Goal: Navigation & Orientation: Find specific page/section

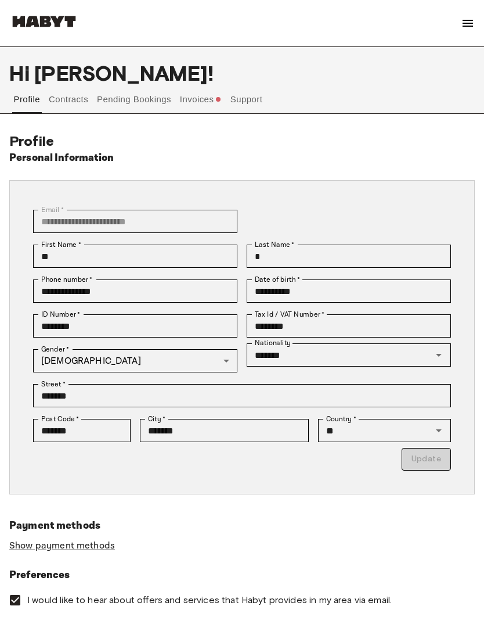
click at [213, 95] on button "Invoices" at bounding box center [200, 106] width 45 height 42
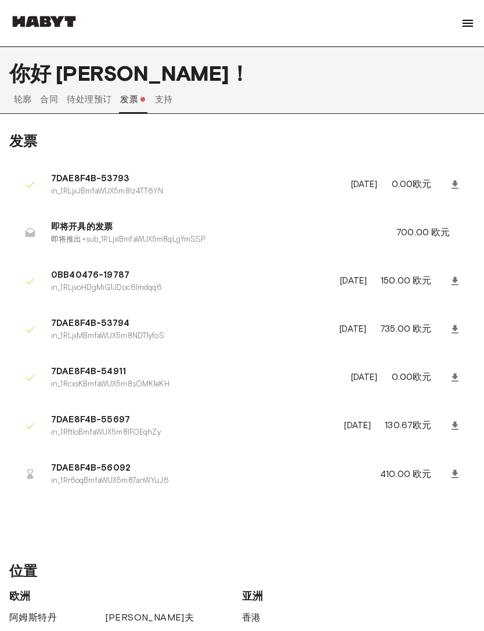
click at [171, 101] on font "支持" at bounding box center [164, 99] width 18 height 10
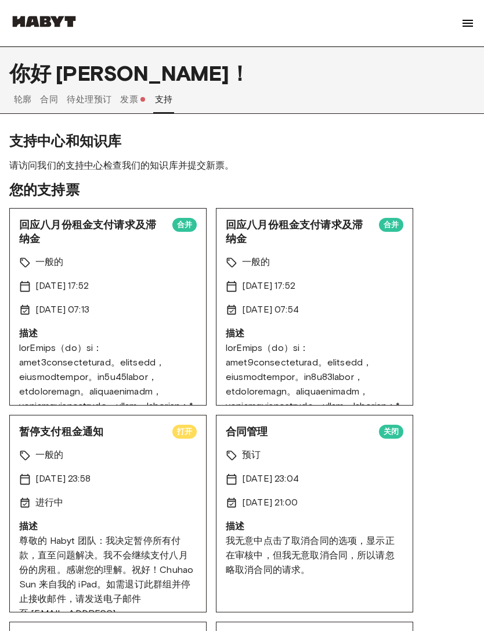
click at [99, 95] on font "待处理预订" at bounding box center [89, 99] width 45 height 10
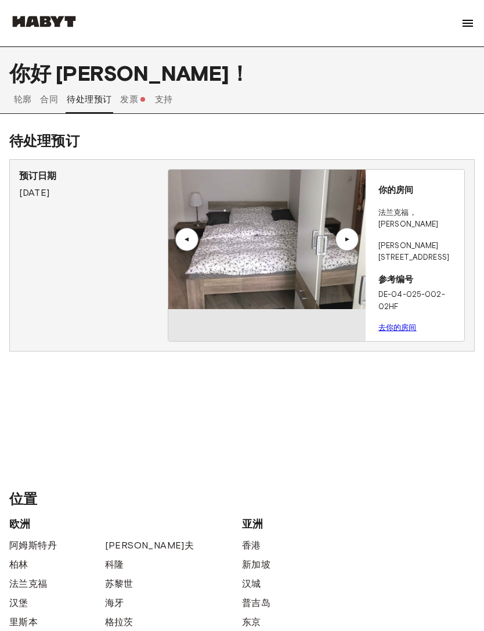
click at [59, 98] on button "合同" at bounding box center [49, 99] width 21 height 28
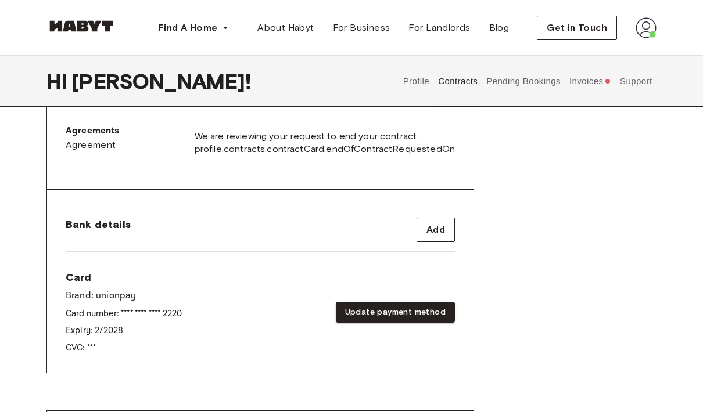
scroll to position [379, 0]
click at [438, 148] on span "profile.contracts.contractCard.endOfContractRequestedOn" at bounding box center [325, 149] width 260 height 13
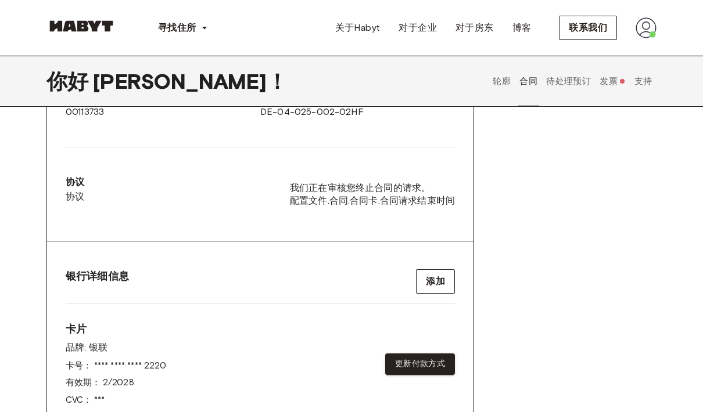
scroll to position [333, 0]
click at [434, 185] on span "我们正在审核您终止合同的请求。" at bounding box center [372, 188] width 165 height 13
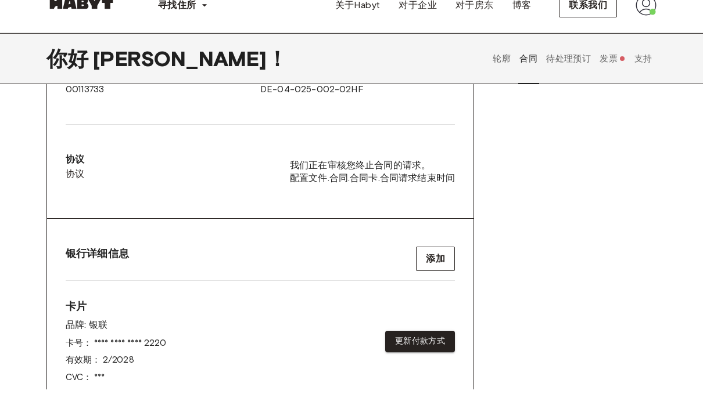
click at [484, 75] on button "待处理预订" at bounding box center [569, 81] width 48 height 51
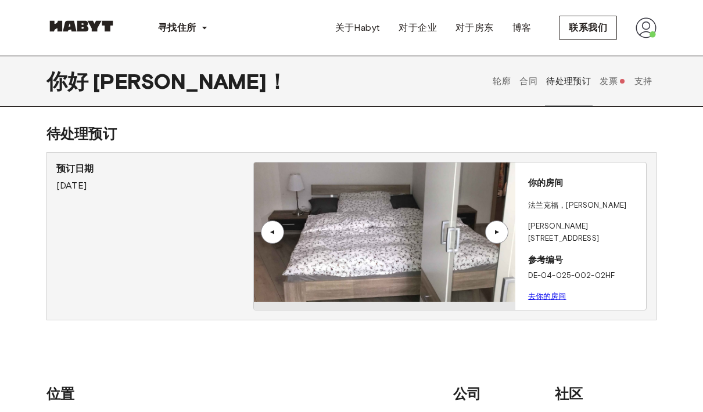
click at [484, 84] on button "支持" at bounding box center [642, 81] width 21 height 51
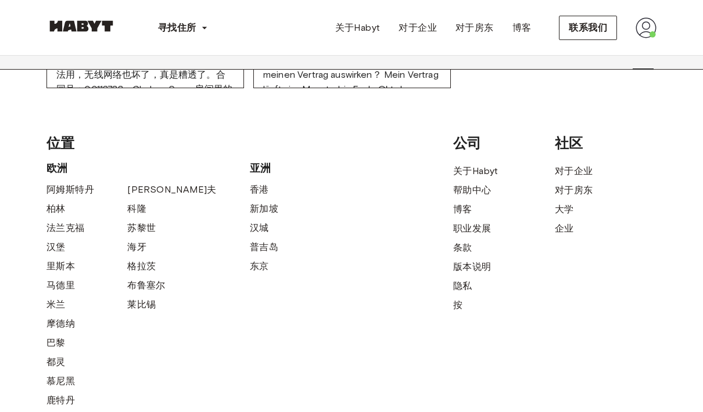
scroll to position [1758, 0]
click at [484, 191] on font "帮助中心" at bounding box center [472, 189] width 38 height 11
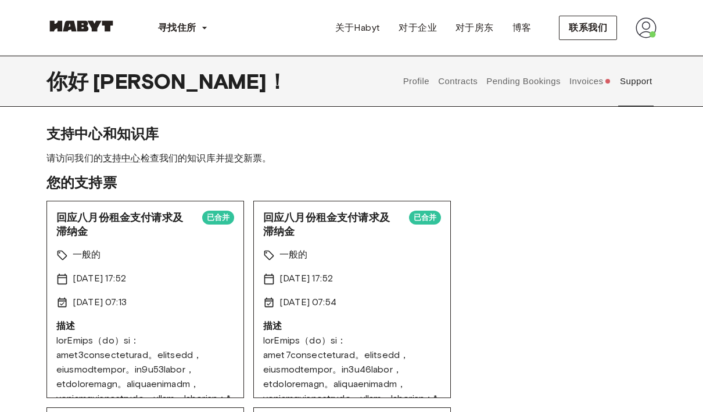
click at [600, 83] on button "Invoices" at bounding box center [589, 81] width 45 height 51
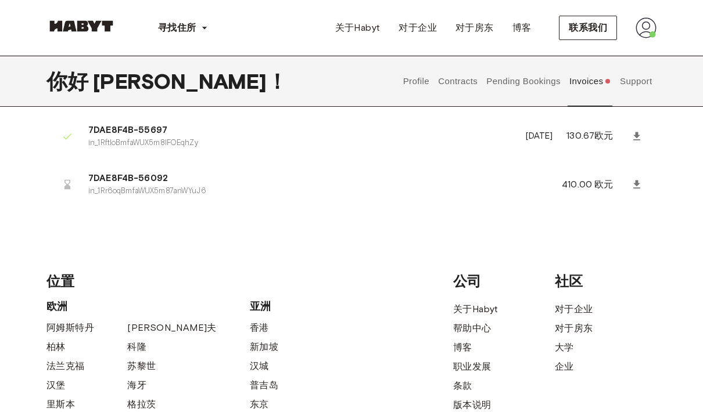
scroll to position [267, 0]
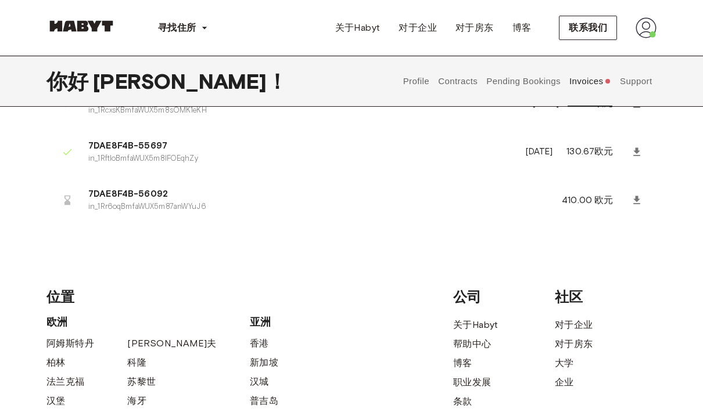
click at [548, 89] on button "Pending Bookings" at bounding box center [523, 81] width 77 height 51
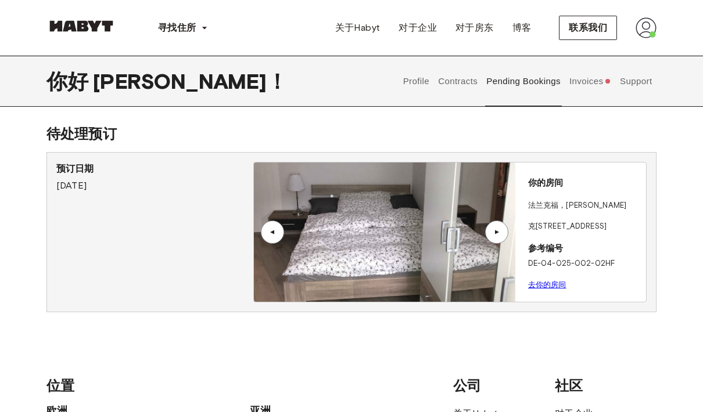
click at [467, 83] on button "Contracts" at bounding box center [458, 81] width 42 height 51
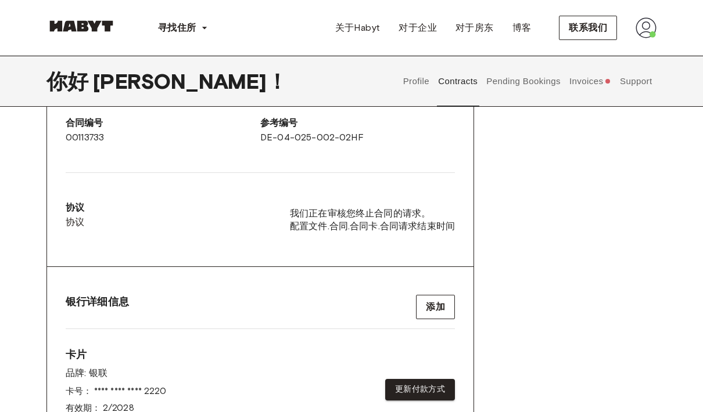
scroll to position [304, 0]
click at [460, 172] on div "开始日期 2025年6月23日 结束日期 无限期合同 合同编号 00113733 参考编号 DE-04-025-002-02HF 协议 协议 我们正在审核您终…" at bounding box center [260, 144] width 426 height 245
click at [455, 193] on div "开始日期 2025年6月23日 结束日期 无限期合同 合同编号 00113733 参考编号 DE-04-025-002-02HF 协议 协议 我们正在审核您终…" at bounding box center [260, 144] width 426 height 245
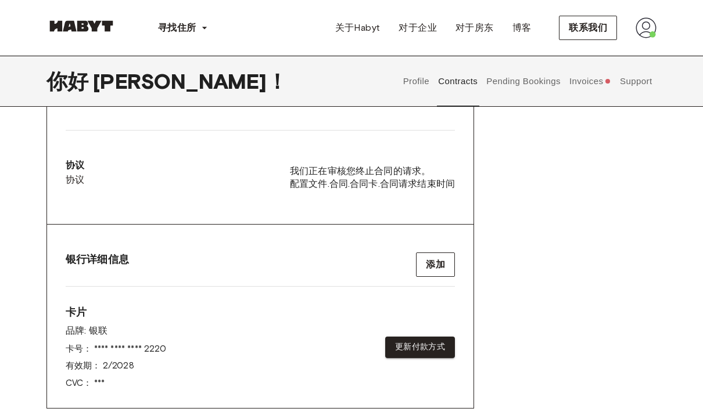
scroll to position [343, 0]
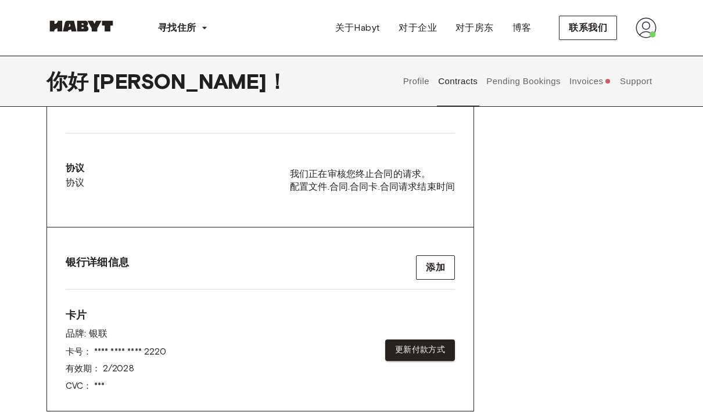
click at [441, 185] on font "配置文件.合同.合同卡.合同请求结束时间" at bounding box center [372, 186] width 165 height 11
click at [634, 82] on button "Support" at bounding box center [635, 81] width 35 height 51
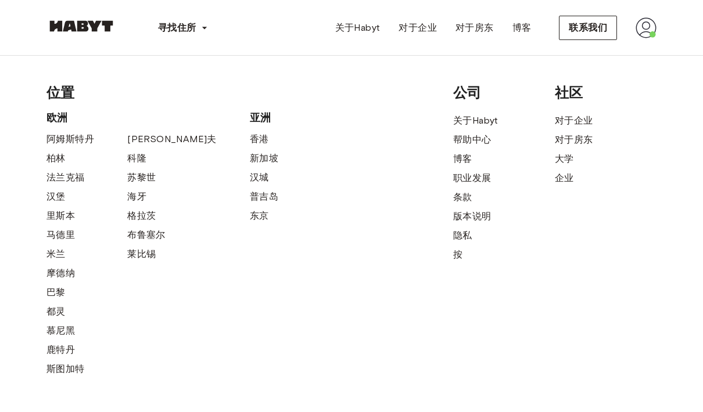
scroll to position [1792, 0]
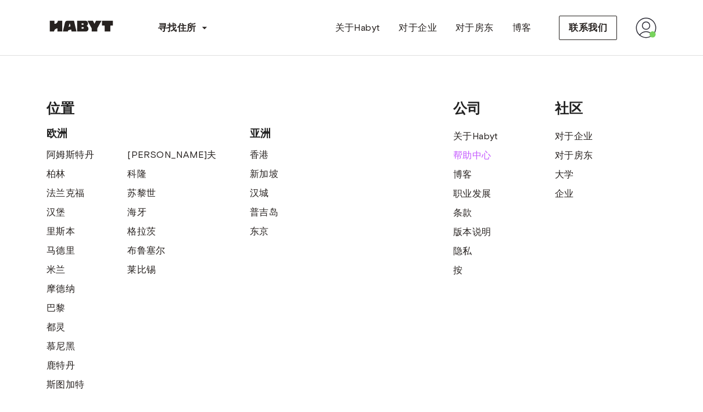
click at [490, 150] on font "帮助中心" at bounding box center [472, 155] width 38 height 11
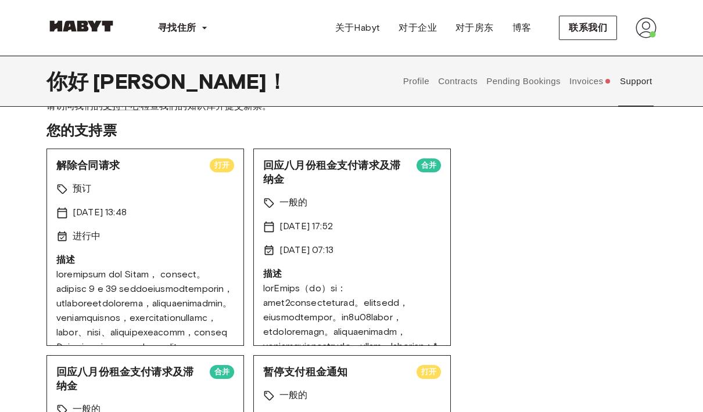
scroll to position [51, 0]
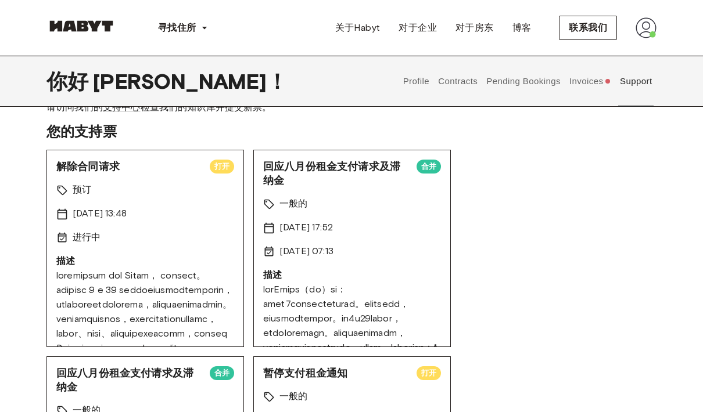
click at [594, 87] on button "Invoices" at bounding box center [589, 81] width 45 height 51
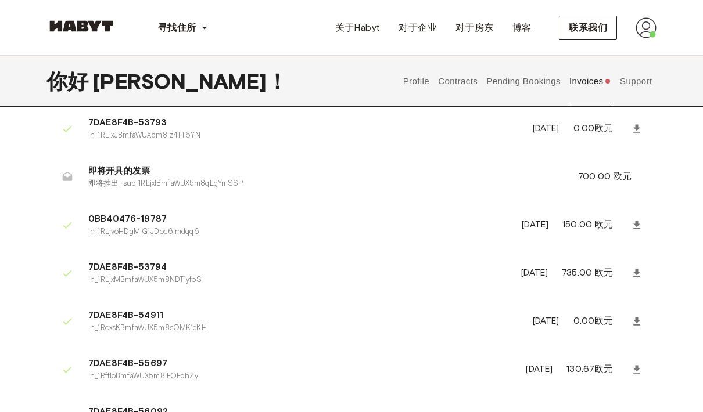
click at [540, 82] on button "Pending Bookings" at bounding box center [523, 81] width 77 height 51
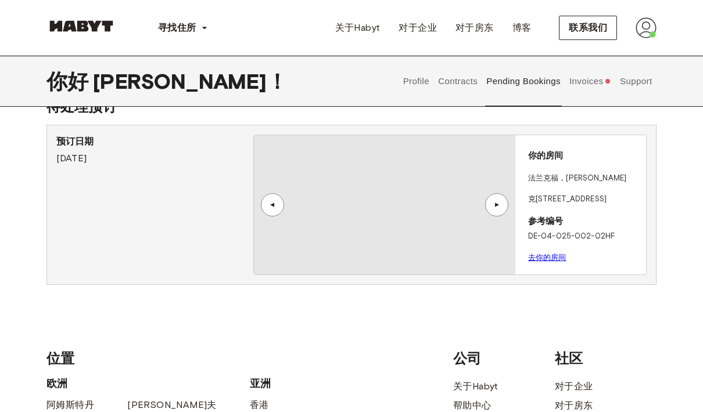
scroll to position [25, 0]
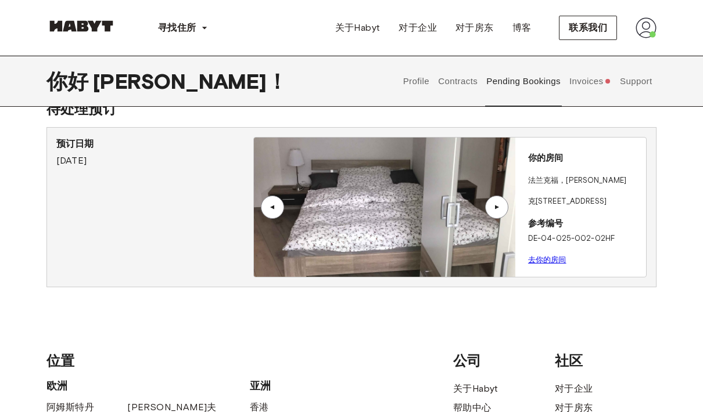
click at [463, 82] on button "Contracts" at bounding box center [458, 81] width 42 height 51
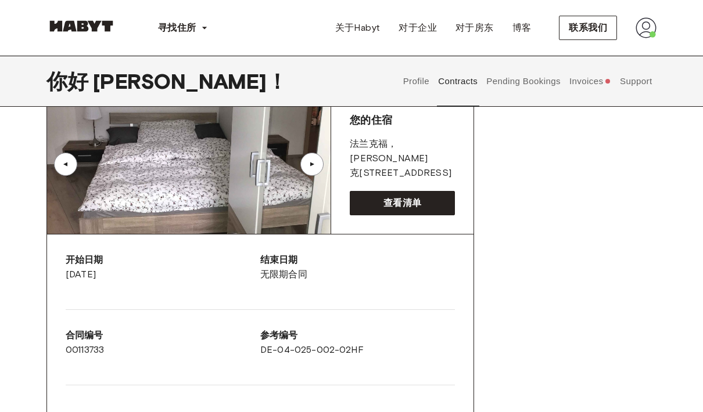
scroll to position [91, 0]
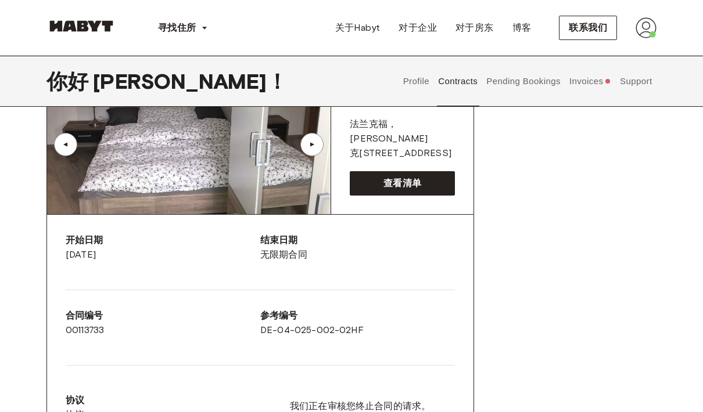
click at [581, 79] on button "Invoices" at bounding box center [589, 81] width 45 height 51
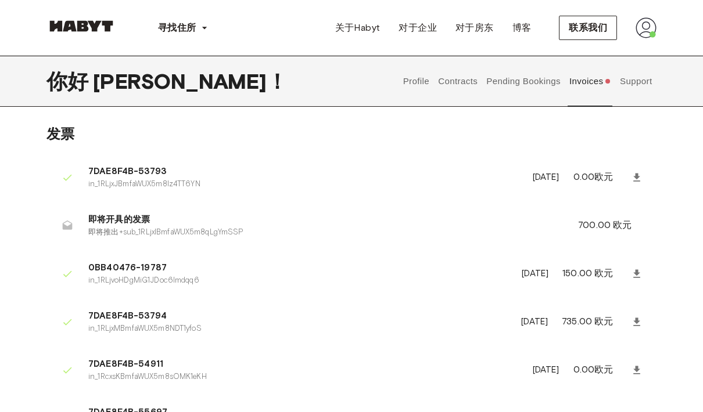
click at [629, 80] on button "Support" at bounding box center [635, 81] width 35 height 51
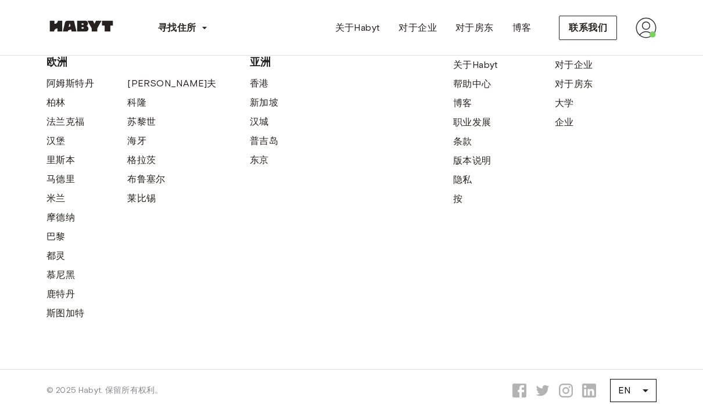
scroll to position [2041, 0]
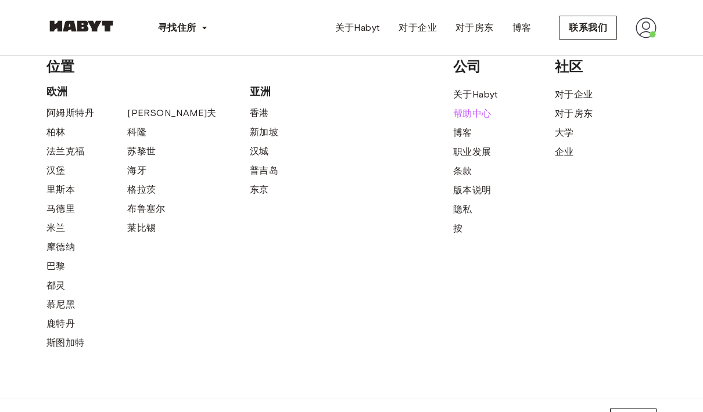
click at [477, 110] on font "帮助中心" at bounding box center [472, 113] width 38 height 11
